Goal: Task Accomplishment & Management: Use online tool/utility

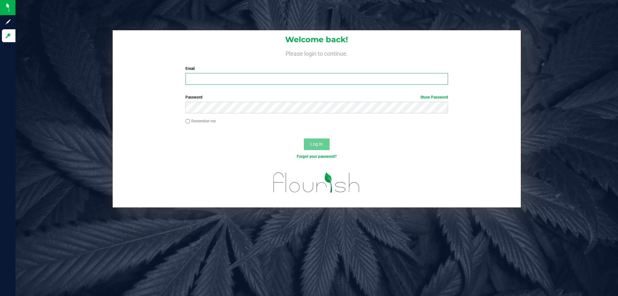
click at [223, 80] on input "Email" at bounding box center [316, 79] width 262 height 12
type input "[EMAIL_ADDRESS][DOMAIN_NAME]"
click at [304, 138] on button "Log In" at bounding box center [317, 144] width 26 height 12
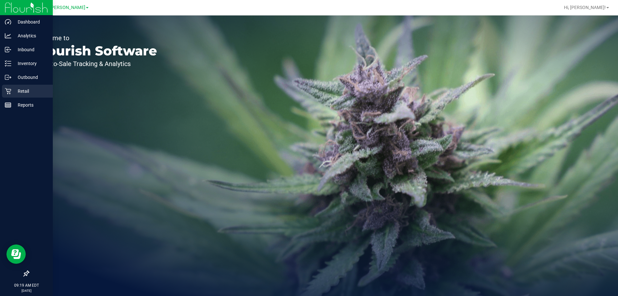
click at [21, 90] on p "Retail" at bounding box center [30, 91] width 39 height 8
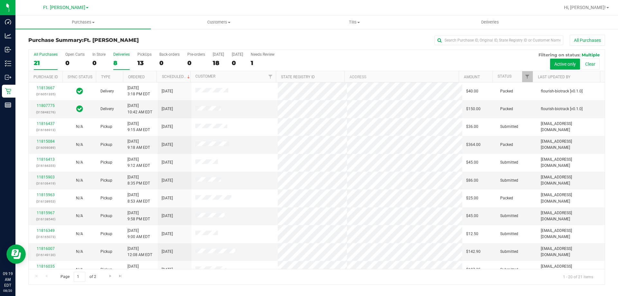
click at [120, 58] on label "Deliveries 8" at bounding box center [121, 61] width 16 height 18
click at [0, 0] on input "Deliveries 8" at bounding box center [0, 0] width 0 height 0
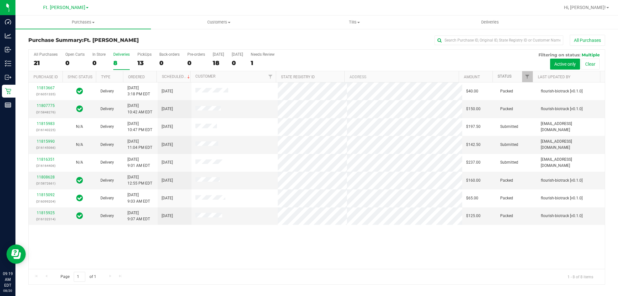
click at [505, 76] on link "Status" at bounding box center [505, 76] width 14 height 5
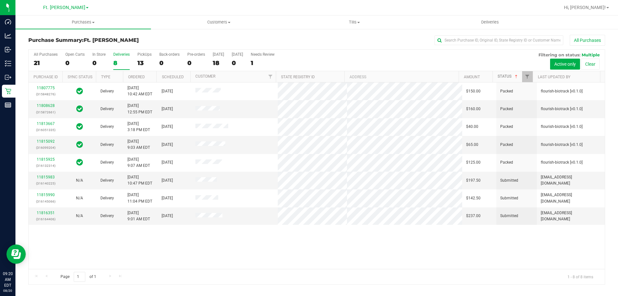
click at [505, 76] on link "Status" at bounding box center [508, 76] width 21 height 5
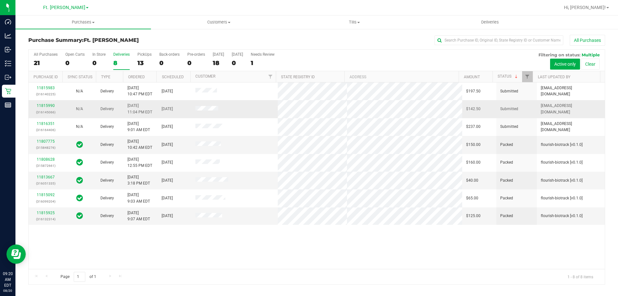
click at [50, 103] on div "11815990 (316145066)" at bounding box center [46, 109] width 26 height 12
click at [50, 105] on link "11815990" at bounding box center [46, 105] width 18 height 5
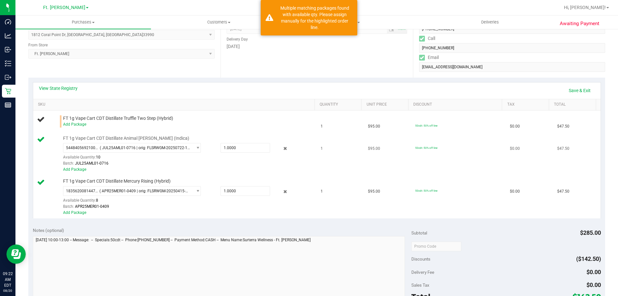
scroll to position [97, 0]
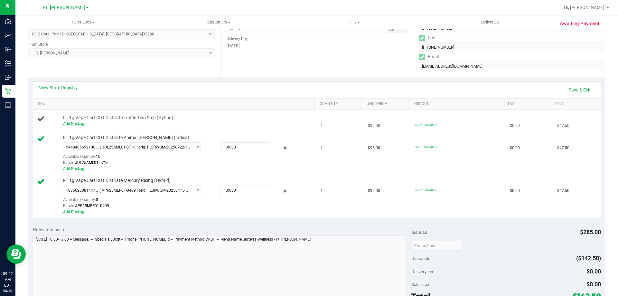
click at [79, 123] on link "Add Package" at bounding box center [74, 123] width 23 height 5
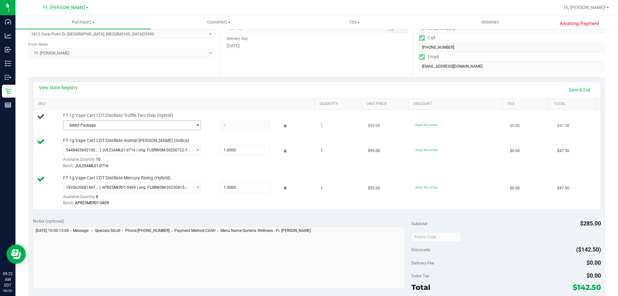
click at [104, 125] on span "Select Package" at bounding box center [127, 125] width 129 height 9
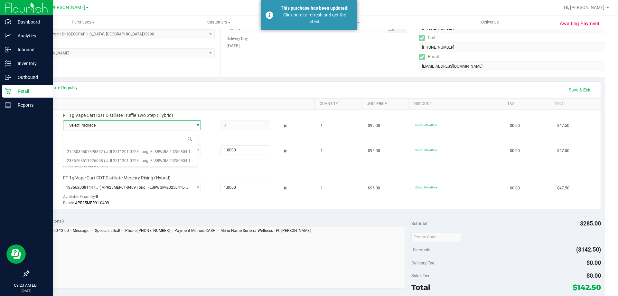
click at [9, 90] on icon at bounding box center [8, 91] width 6 height 6
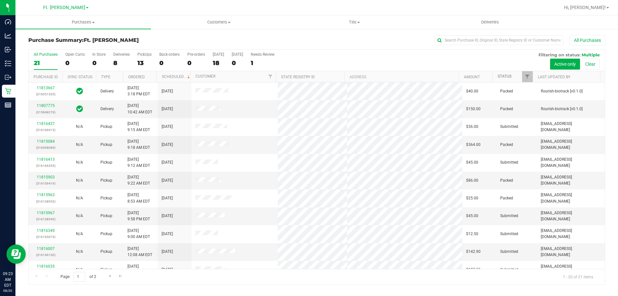
click at [509, 75] on link "Status" at bounding box center [505, 76] width 14 height 5
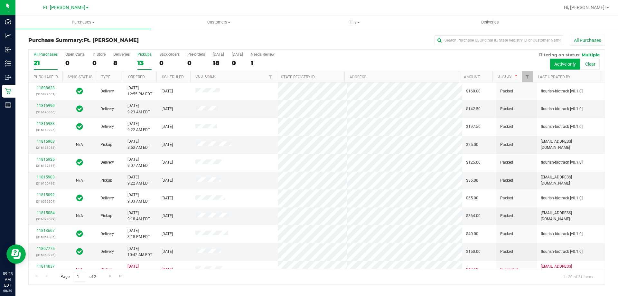
click at [144, 61] on div "13" at bounding box center [144, 62] width 14 height 7
click at [0, 0] on input "PickUps 13" at bounding box center [0, 0] width 0 height 0
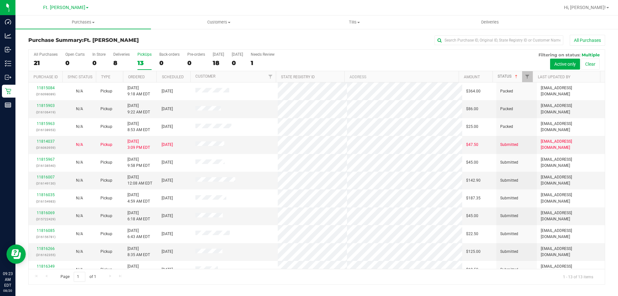
click at [502, 77] on link "Status" at bounding box center [508, 76] width 21 height 5
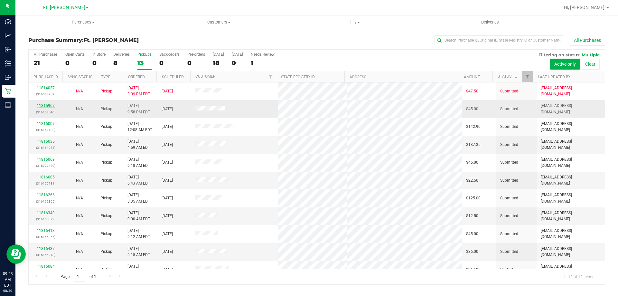
click at [49, 105] on link "11815967" at bounding box center [46, 105] width 18 height 5
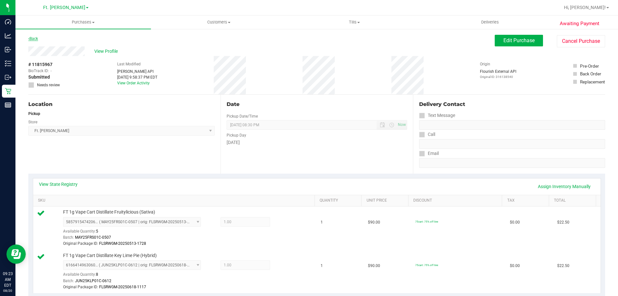
click at [30, 39] on link "Back" at bounding box center [33, 38] width 10 height 5
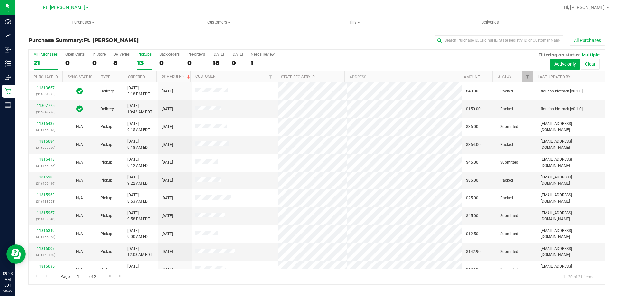
click at [137, 61] on div "13" at bounding box center [144, 62] width 14 height 7
click at [0, 0] on input "PickUps 13" at bounding box center [0, 0] width 0 height 0
click at [507, 76] on link "Status" at bounding box center [505, 76] width 14 height 5
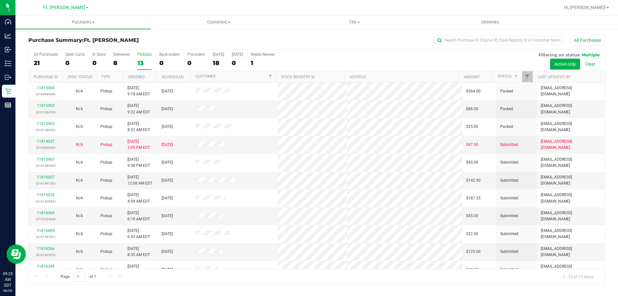
click at [499, 79] on th "Status" at bounding box center [512, 76] width 40 height 11
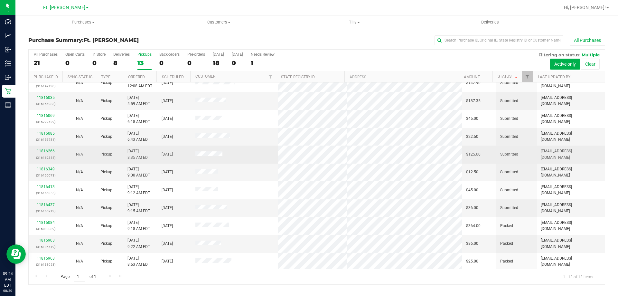
scroll to position [45, 0]
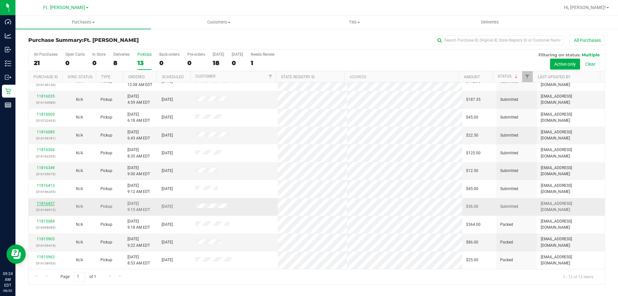
click at [48, 205] on link "11816437" at bounding box center [46, 203] width 18 height 5
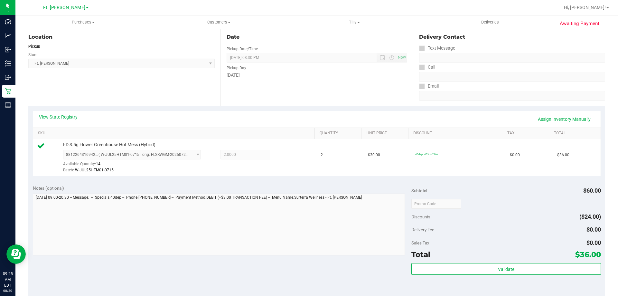
scroll to position [97, 0]
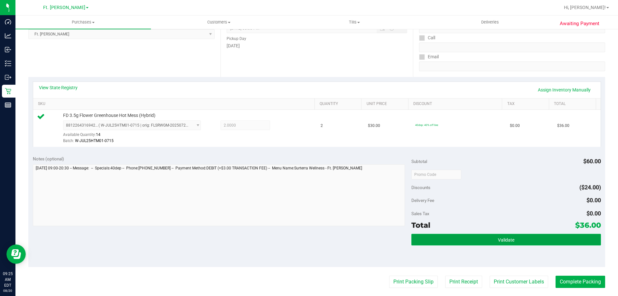
click at [471, 235] on button "Validate" at bounding box center [505, 240] width 189 height 12
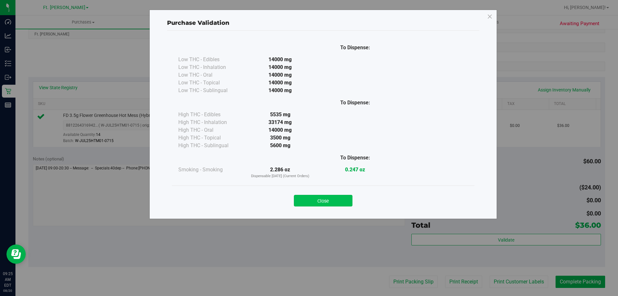
click at [338, 196] on button "Close" at bounding box center [323, 201] width 59 height 12
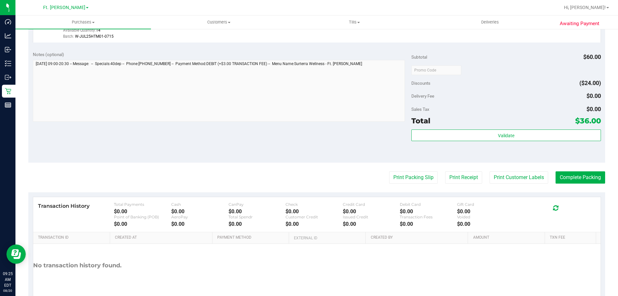
scroll to position [230, 0]
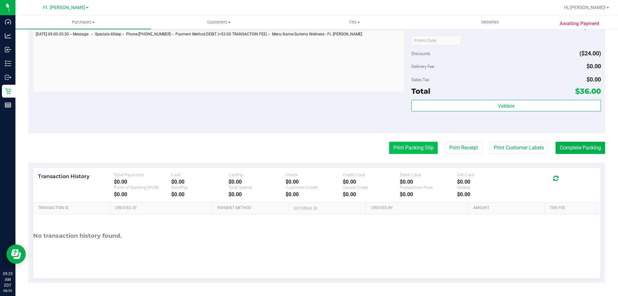
click at [412, 151] on button "Print Packing Slip" at bounding box center [413, 148] width 49 height 12
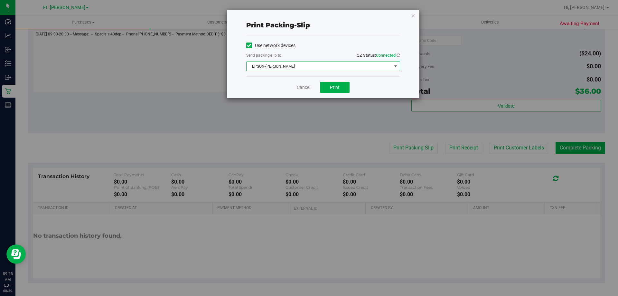
click at [326, 67] on span "EPSON-[PERSON_NAME]" at bounding box center [319, 66] width 145 height 9
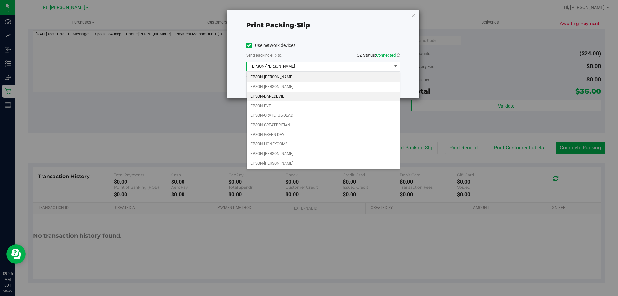
click at [321, 94] on li "EPSON-DAREDEVIL" at bounding box center [323, 97] width 153 height 10
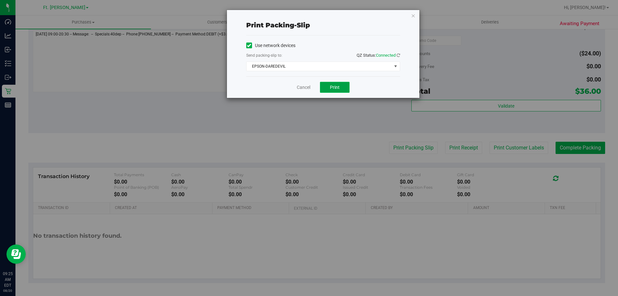
click at [346, 86] on button "Print" at bounding box center [335, 87] width 30 height 11
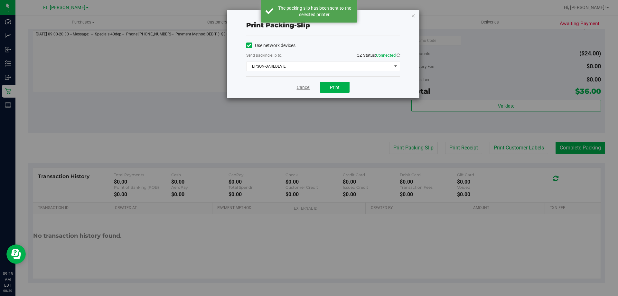
click at [305, 87] on link "Cancel" at bounding box center [304, 87] width 14 height 7
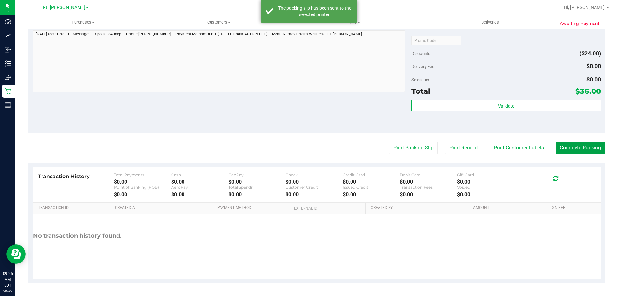
click at [566, 148] on button "Complete Packing" at bounding box center [581, 148] width 50 height 12
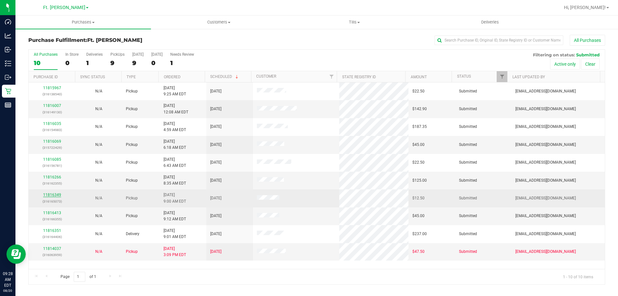
click at [50, 194] on link "11816349" at bounding box center [52, 194] width 18 height 5
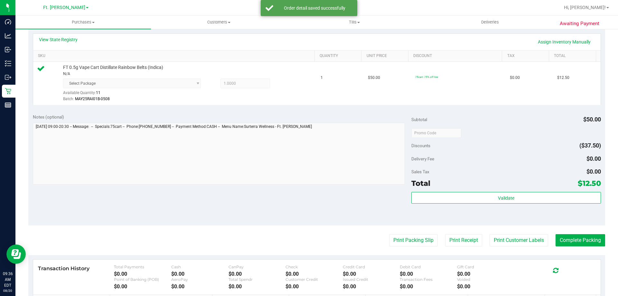
scroll to position [161, 0]
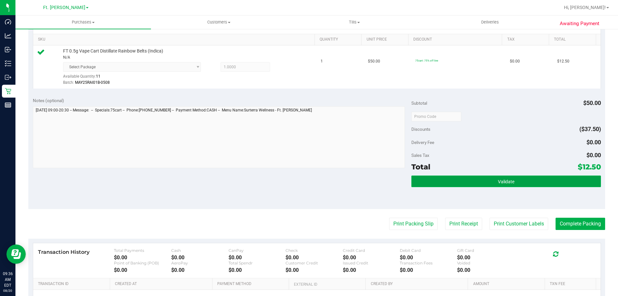
click at [488, 182] on button "Validate" at bounding box center [505, 181] width 189 height 12
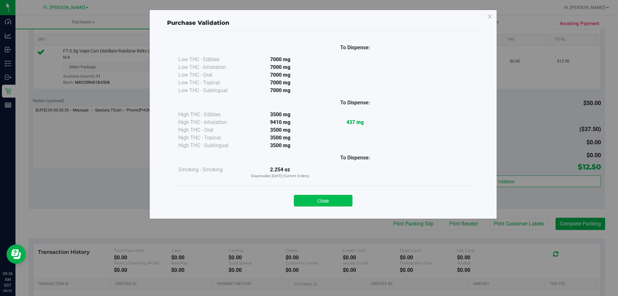
click at [339, 199] on button "Close" at bounding box center [323, 201] width 59 height 12
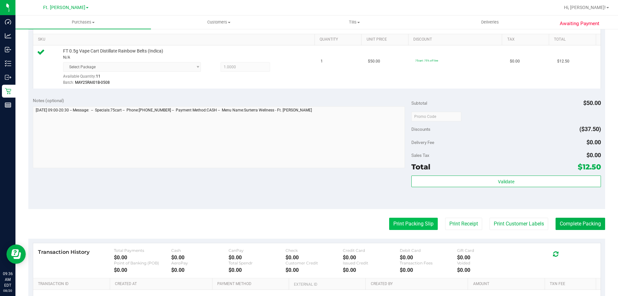
click at [412, 223] on button "Print Packing Slip" at bounding box center [413, 224] width 49 height 12
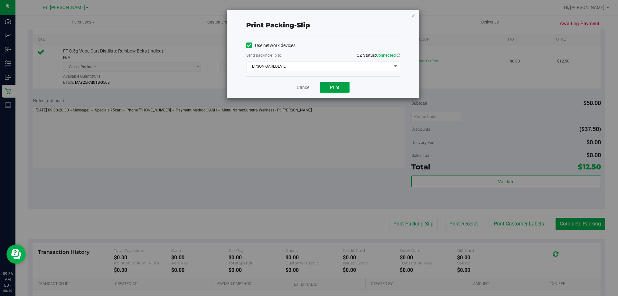
click at [324, 89] on button "Print" at bounding box center [335, 87] width 30 height 11
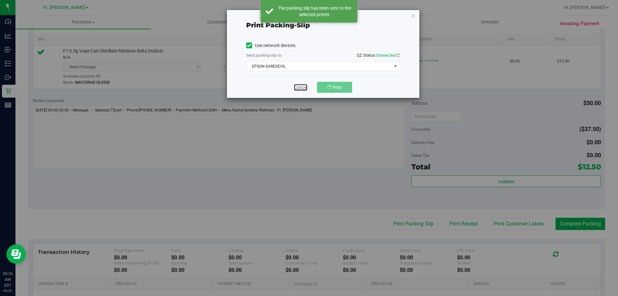
drag, startPoint x: 300, startPoint y: 85, endPoint x: 392, endPoint y: 126, distance: 99.9
click at [300, 85] on link "Cancel" at bounding box center [301, 87] width 14 height 7
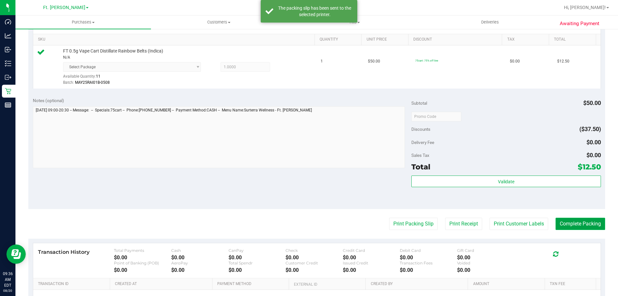
click at [573, 221] on button "Complete Packing" at bounding box center [581, 224] width 50 height 12
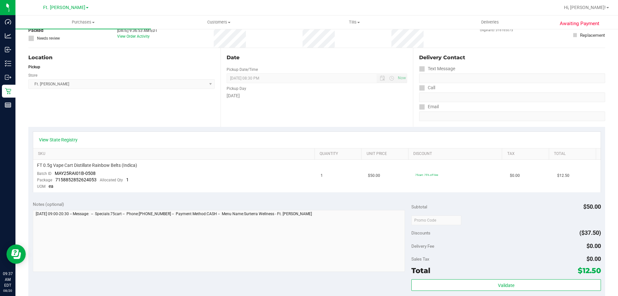
scroll to position [129, 0]
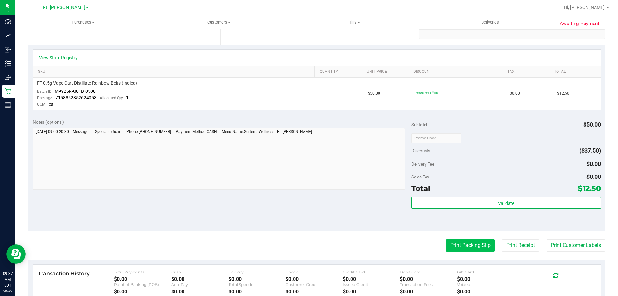
click at [472, 242] on button "Print Packing Slip" at bounding box center [470, 245] width 49 height 12
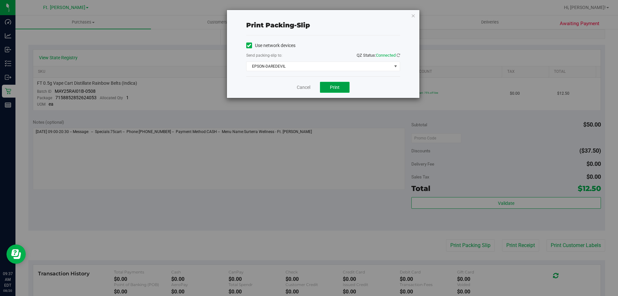
click at [338, 84] on button "Print" at bounding box center [335, 87] width 30 height 11
click at [306, 85] on link "Cancel" at bounding box center [304, 87] width 14 height 7
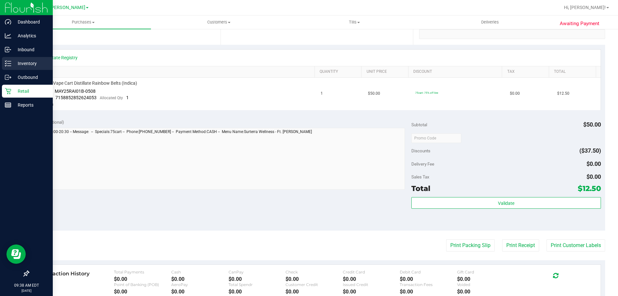
click at [15, 64] on p "Inventory" at bounding box center [30, 64] width 39 height 8
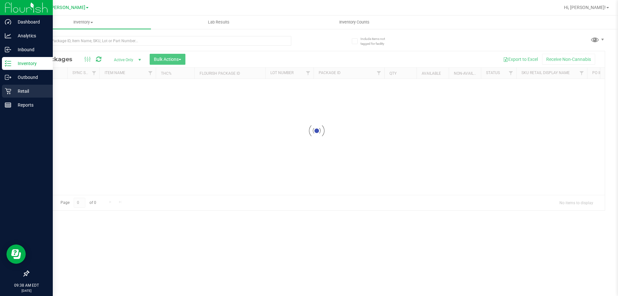
click at [5, 89] on icon at bounding box center [8, 91] width 6 height 6
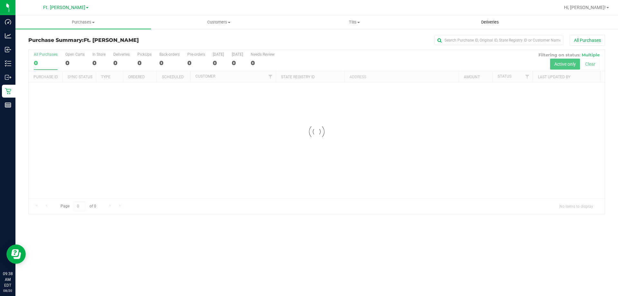
click at [493, 23] on span "Deliveries" at bounding box center [489, 22] width 35 height 6
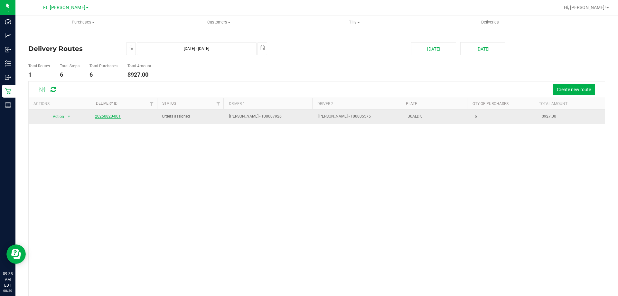
click at [104, 117] on link "20250820-001" at bounding box center [108, 116] width 26 height 5
